Goal: Check status: Check status

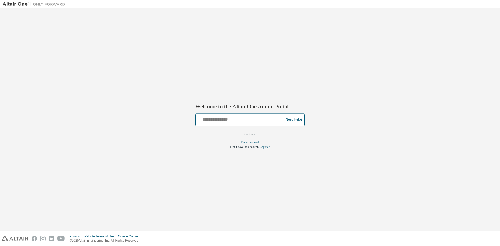
click at [242, 121] on input "text" at bounding box center [241, 119] width 86 height 8
type input "**********"
click at [247, 135] on button "Continue" at bounding box center [250, 134] width 22 height 8
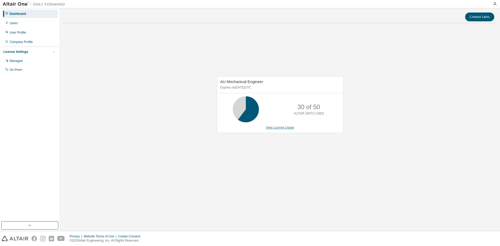
click at [280, 126] on link "View License Usage" at bounding box center [280, 128] width 28 height 4
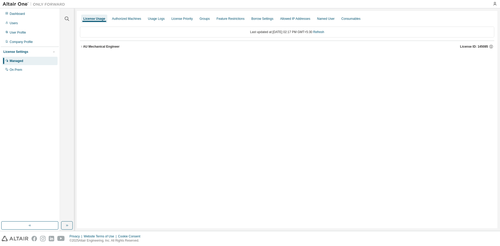
click at [93, 47] on div "AU Mechanical Engineer" at bounding box center [101, 47] width 36 height 4
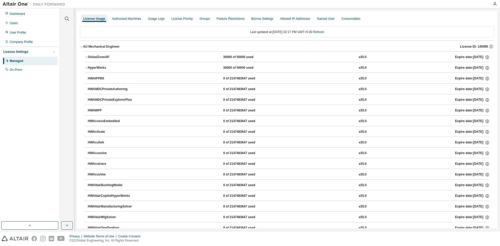
click at [94, 55] on div "GlobalZoneAP" at bounding box center [111, 57] width 47 height 5
